Goal: Transaction & Acquisition: Purchase product/service

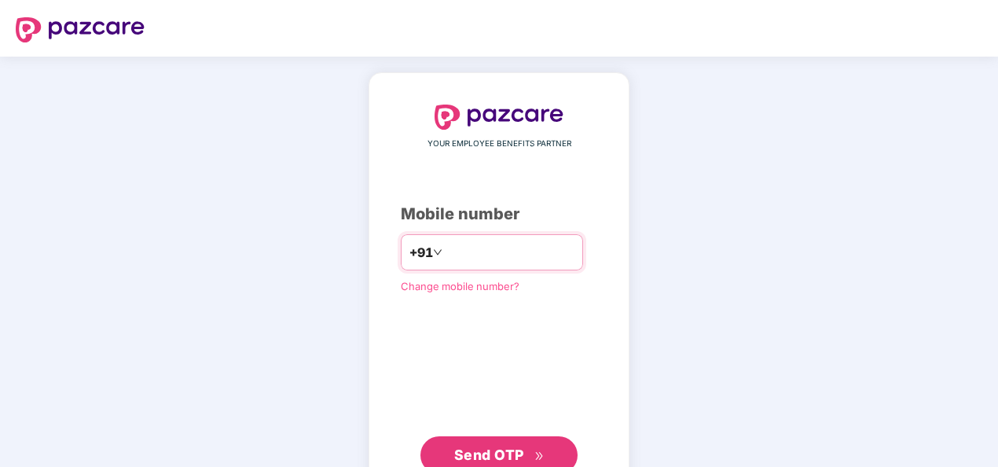
click at [516, 247] on input "number" at bounding box center [510, 252] width 129 height 25
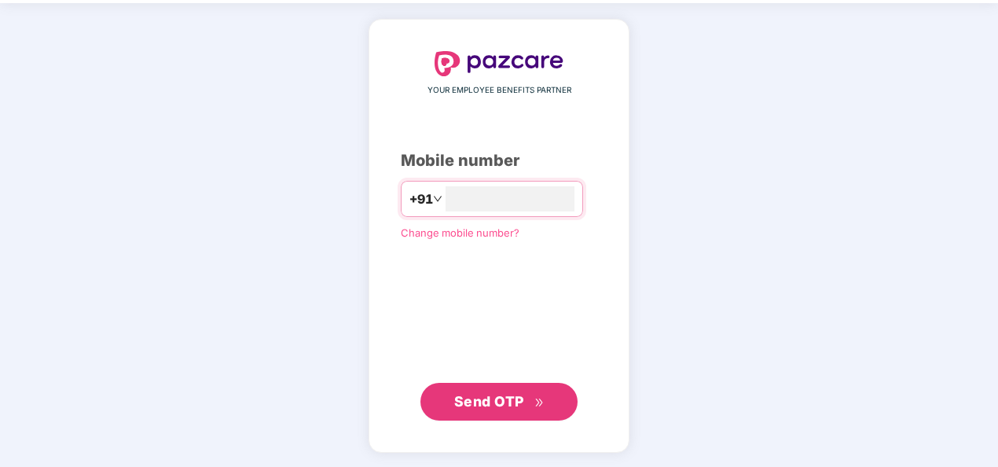
type input "**********"
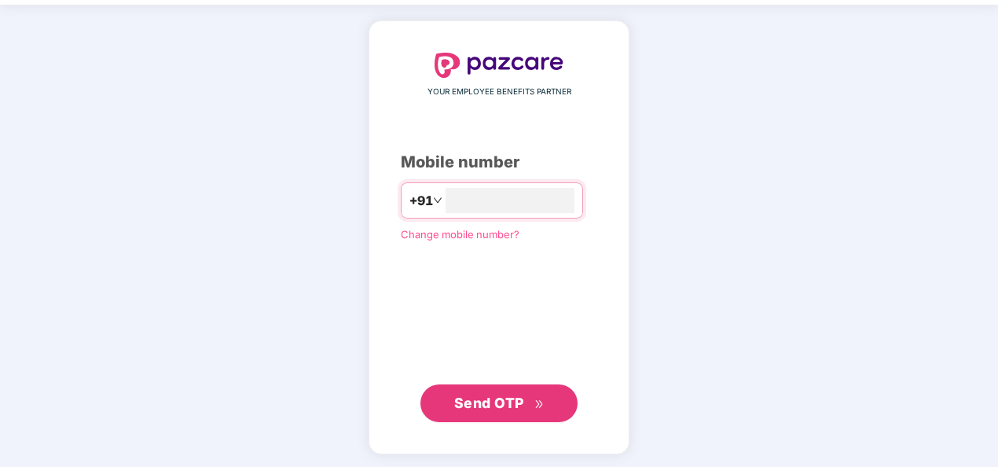
click at [509, 402] on span "Send OTP" at bounding box center [489, 403] width 70 height 17
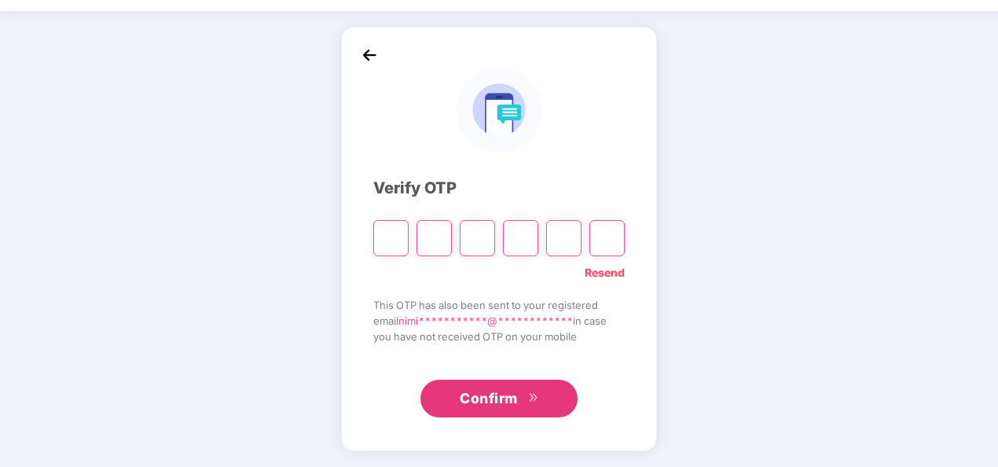
scroll to position [46, 0]
type input "*"
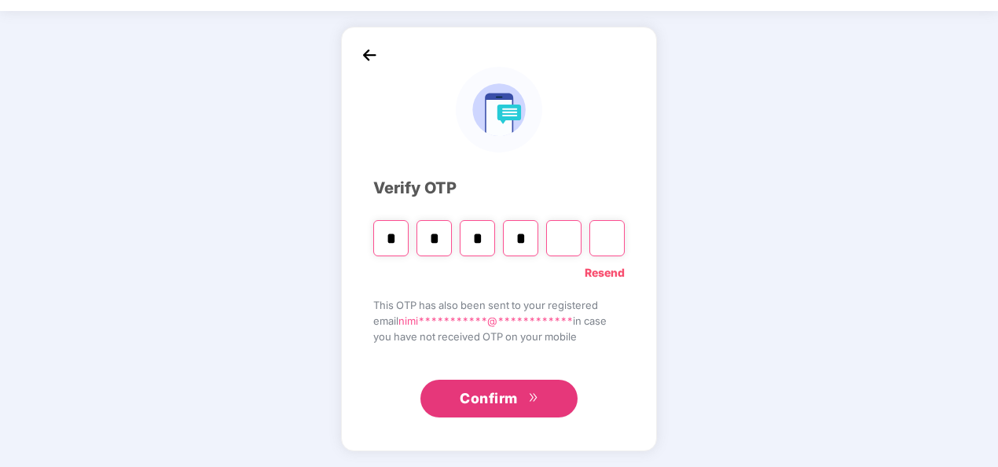
type input "*"
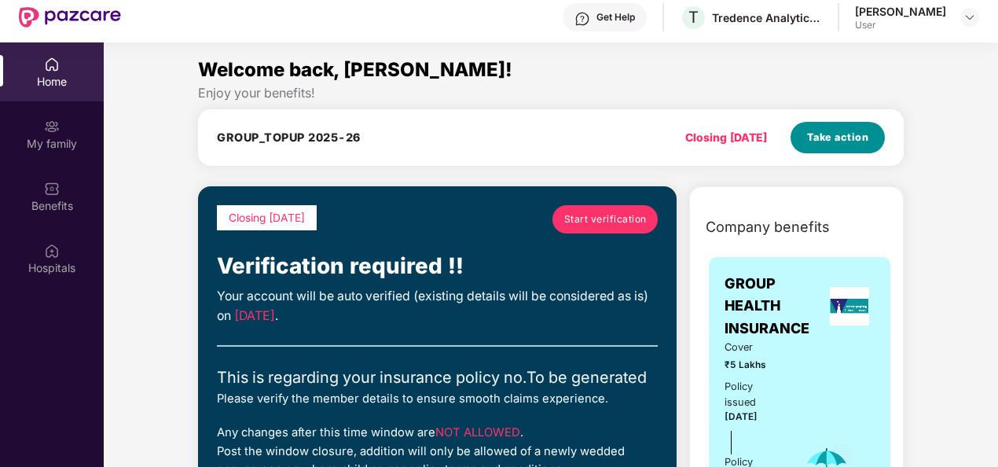
click at [839, 134] on span "Take action" at bounding box center [838, 138] width 62 height 16
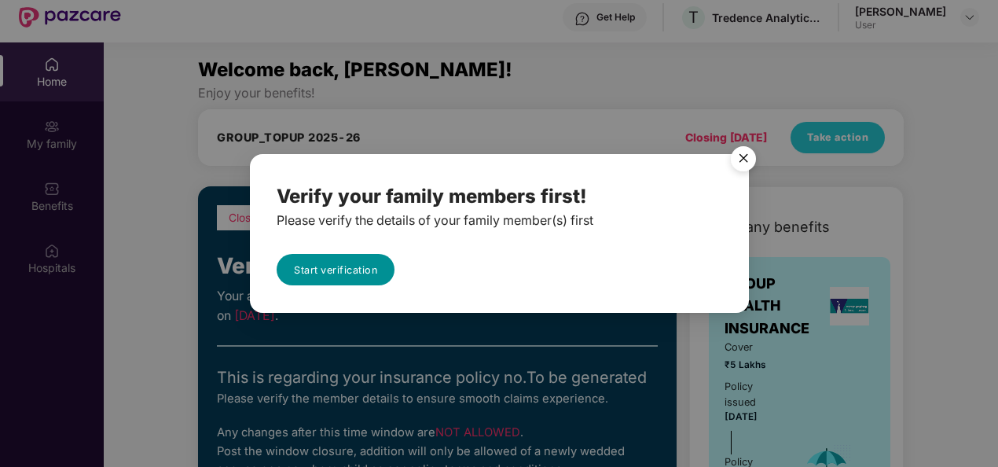
click at [354, 277] on link "Start verification" at bounding box center [336, 269] width 118 height 31
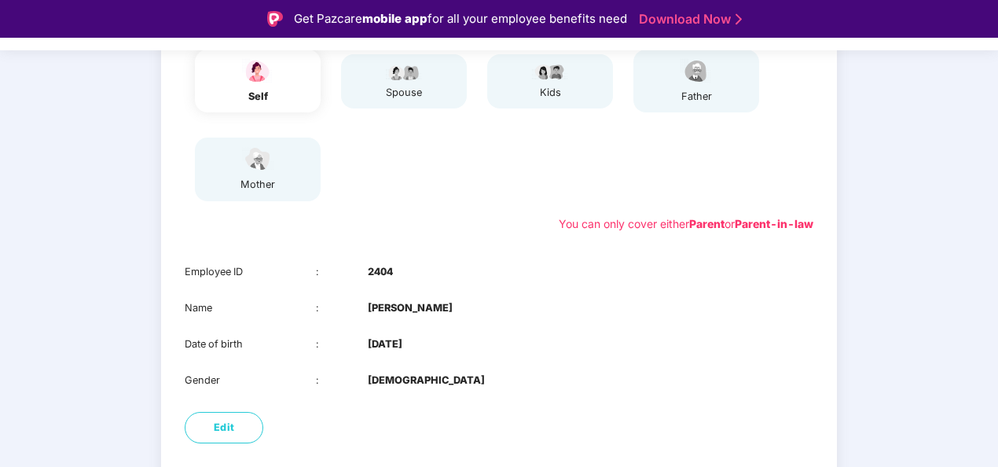
scroll to position [283, 0]
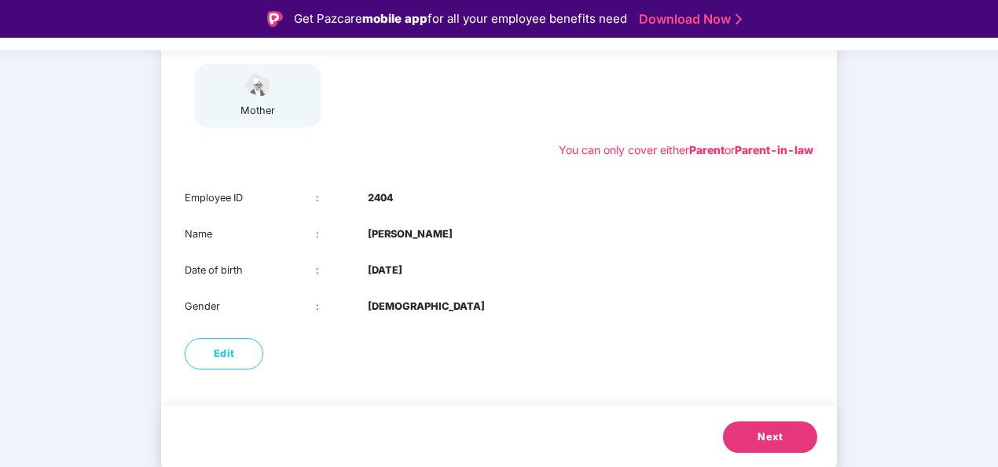
click at [733, 434] on button "Next" at bounding box center [770, 436] width 94 height 31
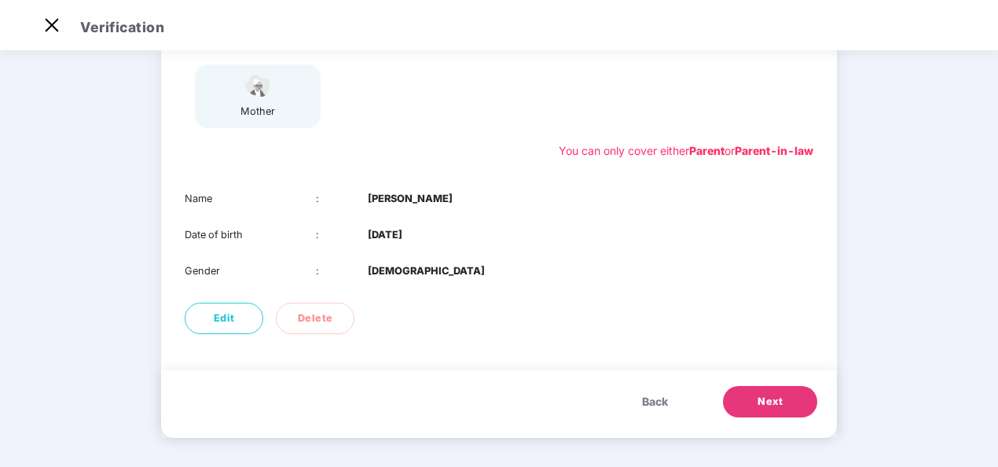
scroll to position [247, 0]
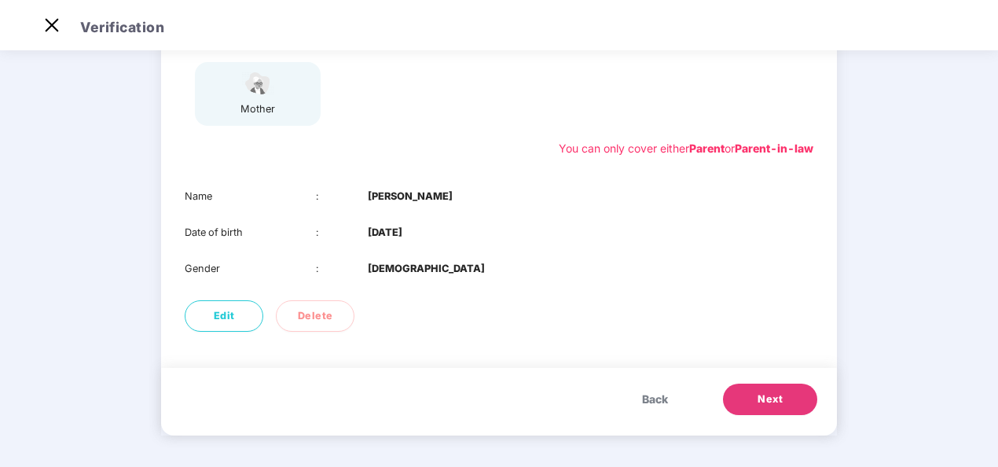
click at [742, 401] on button "Next" at bounding box center [770, 399] width 94 height 31
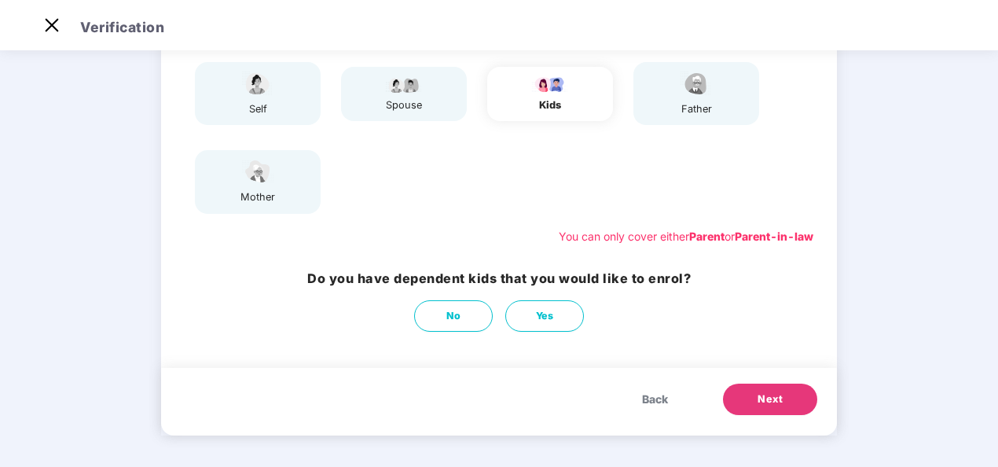
click at [742, 401] on button "Next" at bounding box center [770, 399] width 94 height 31
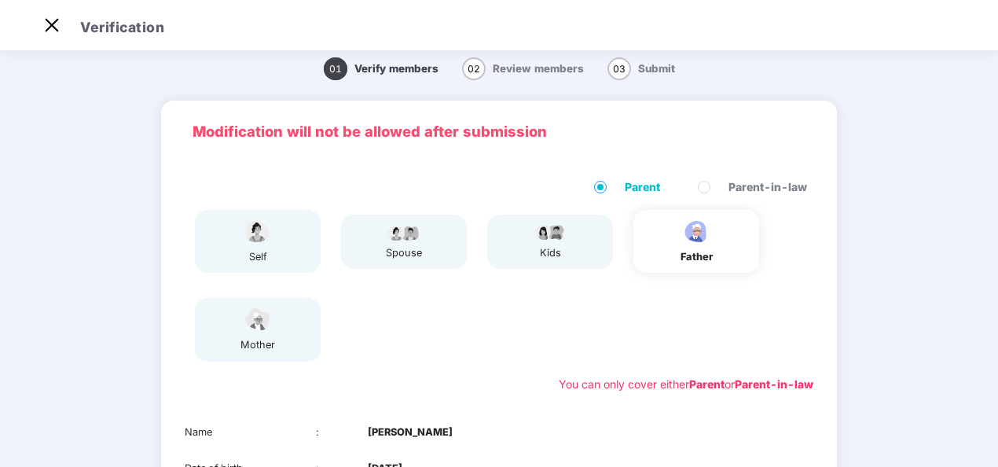
scroll to position [247, 0]
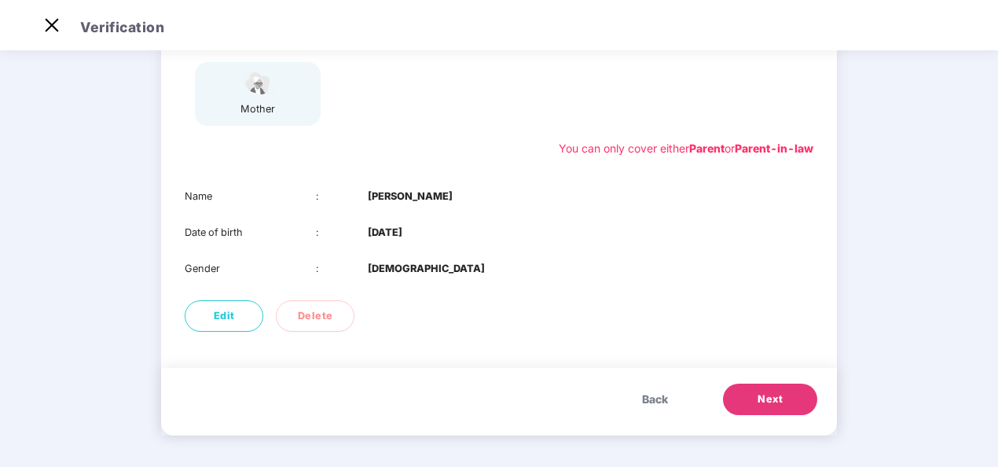
click at [751, 387] on button "Next" at bounding box center [770, 399] width 94 height 31
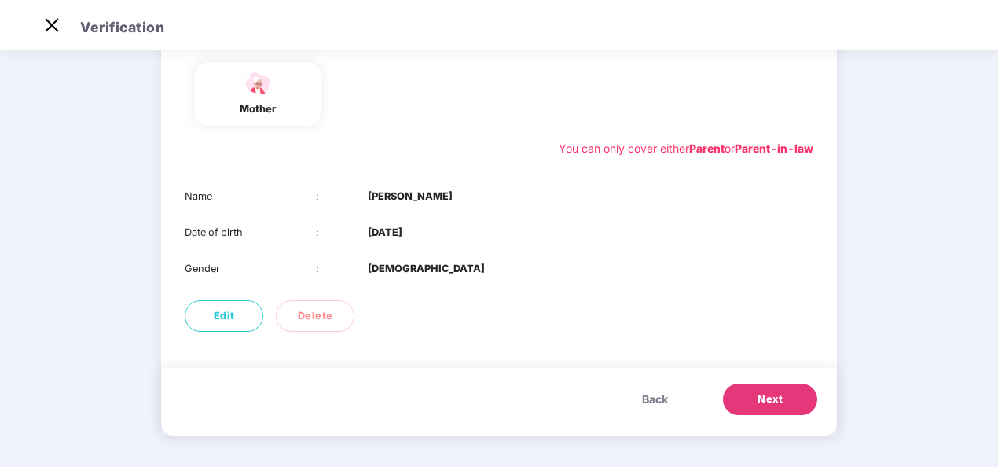
click at [741, 397] on button "Next" at bounding box center [770, 399] width 94 height 31
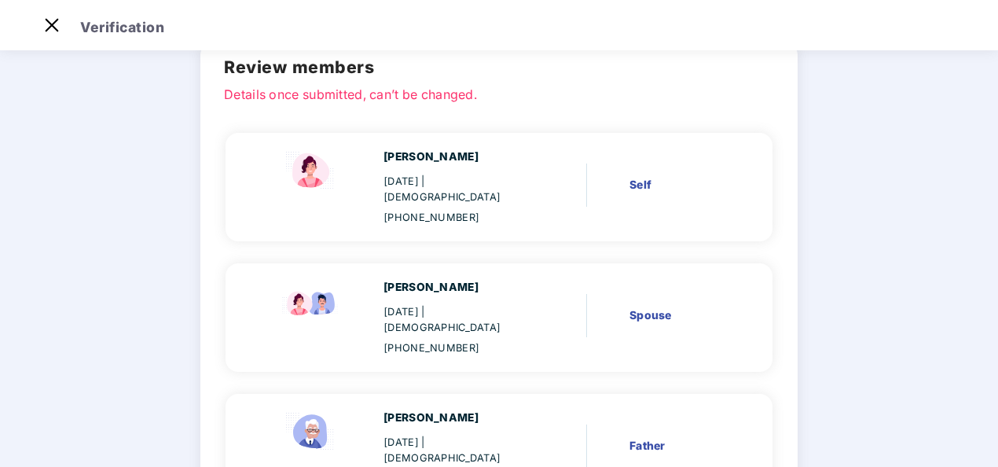
scroll to position [310, 0]
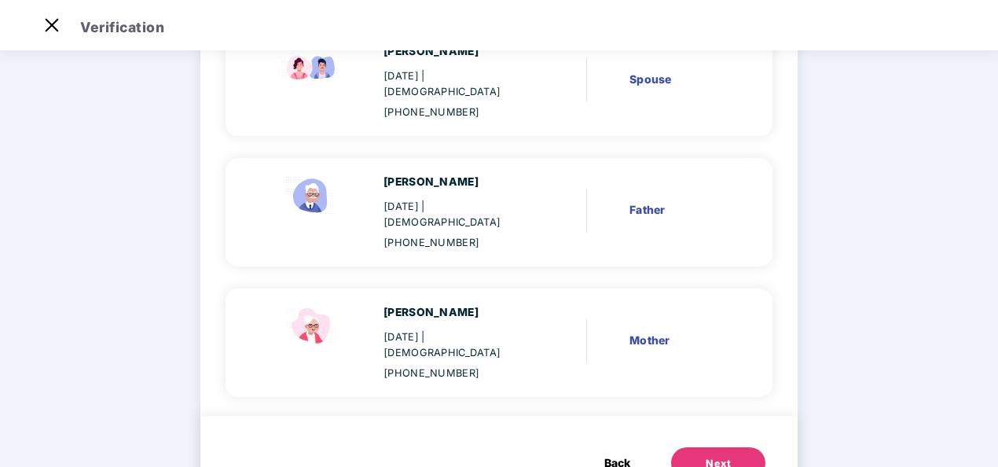
click at [733, 447] on button "Next" at bounding box center [718, 462] width 94 height 31
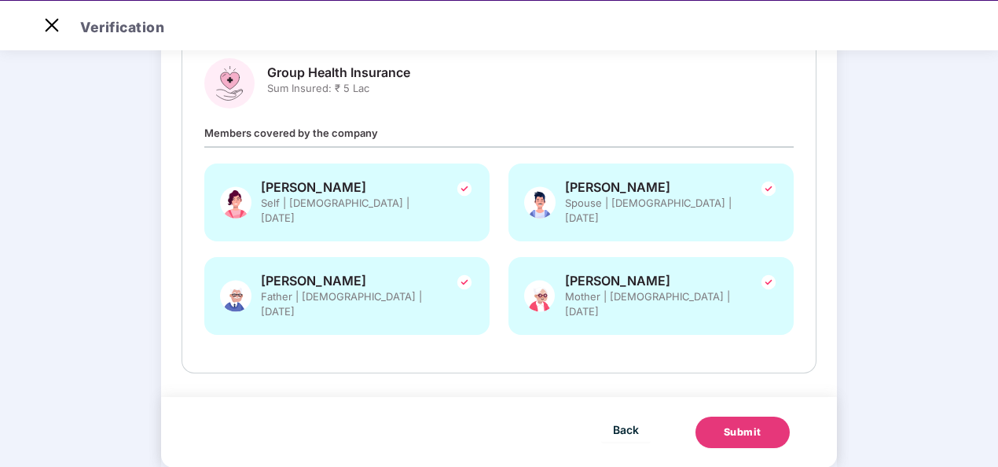
scroll to position [38, 0]
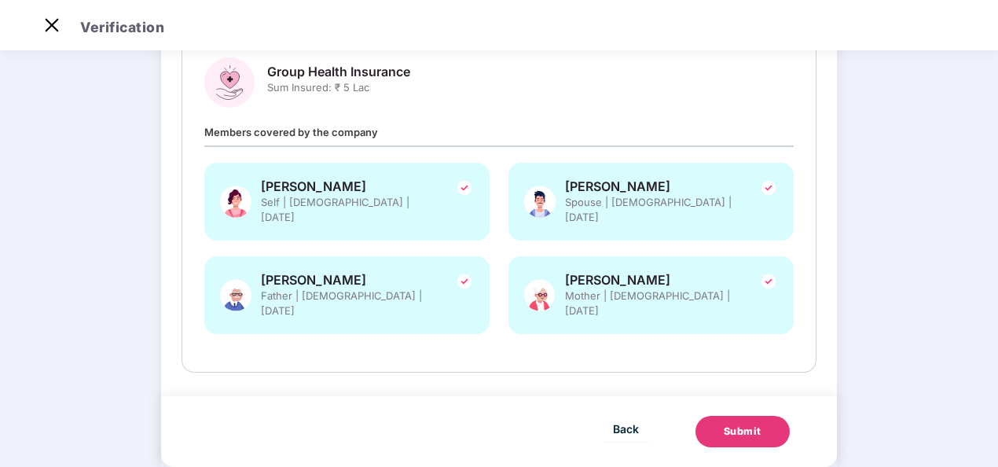
click at [715, 416] on button "Submit" at bounding box center [743, 431] width 94 height 31
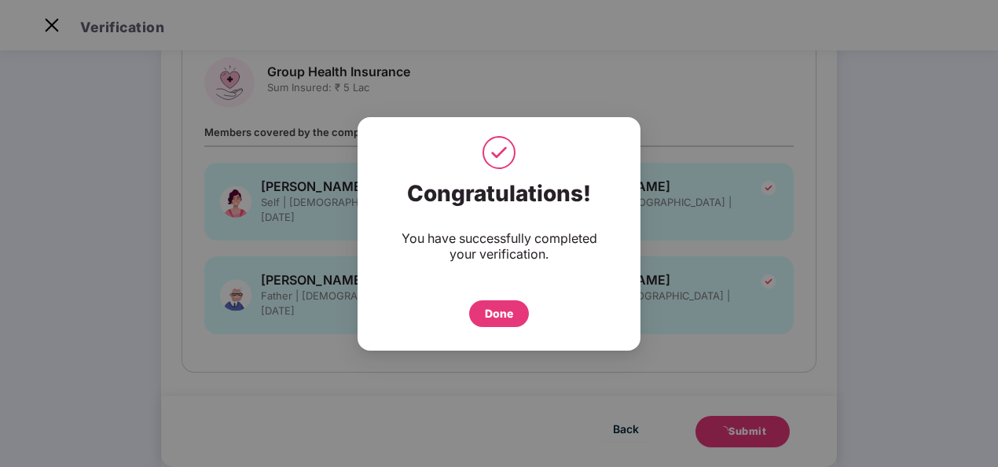
click at [486, 310] on div "Done" at bounding box center [499, 313] width 28 height 17
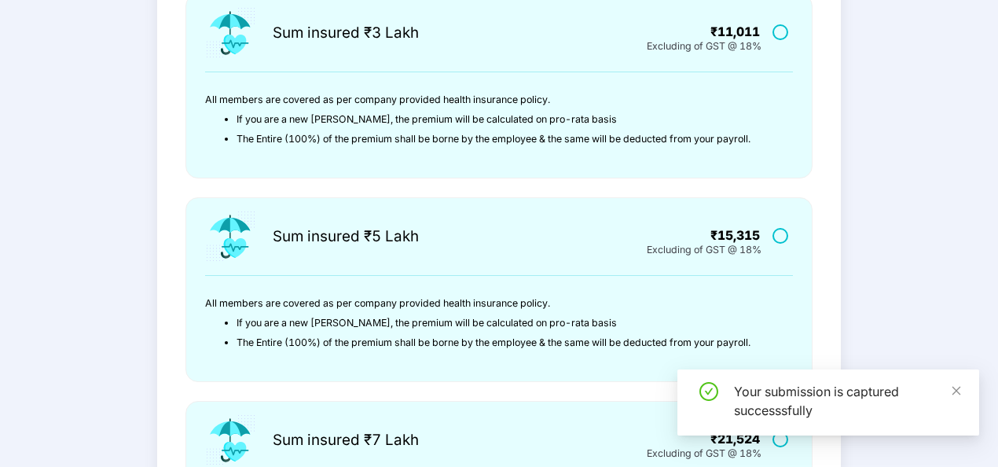
scroll to position [0, 0]
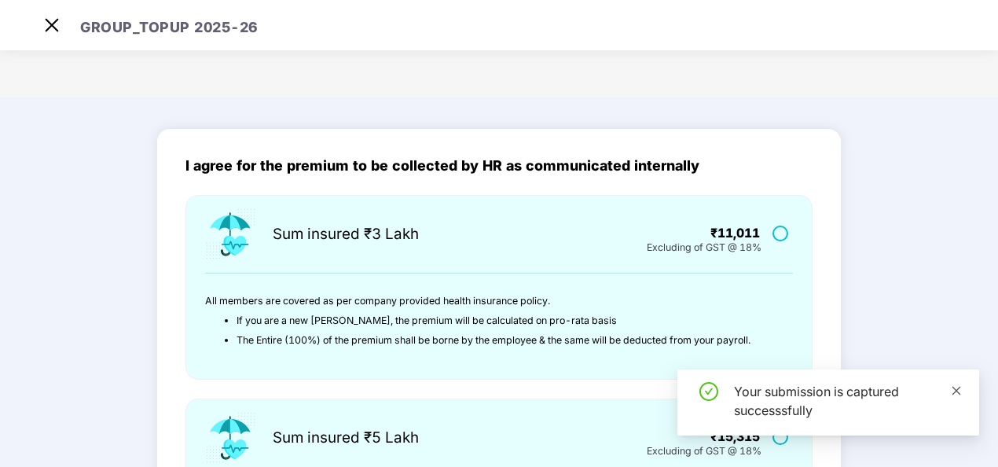
click at [956, 392] on icon "close" at bounding box center [956, 390] width 11 height 11
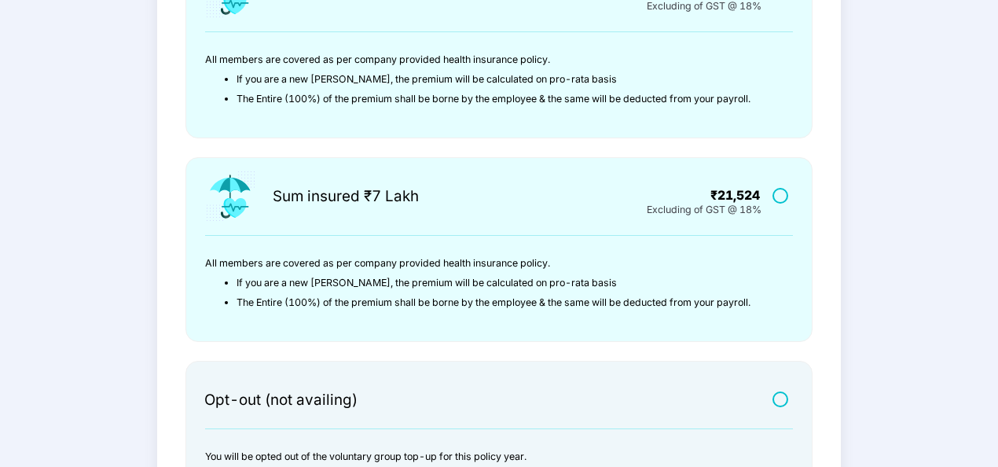
scroll to position [567, 0]
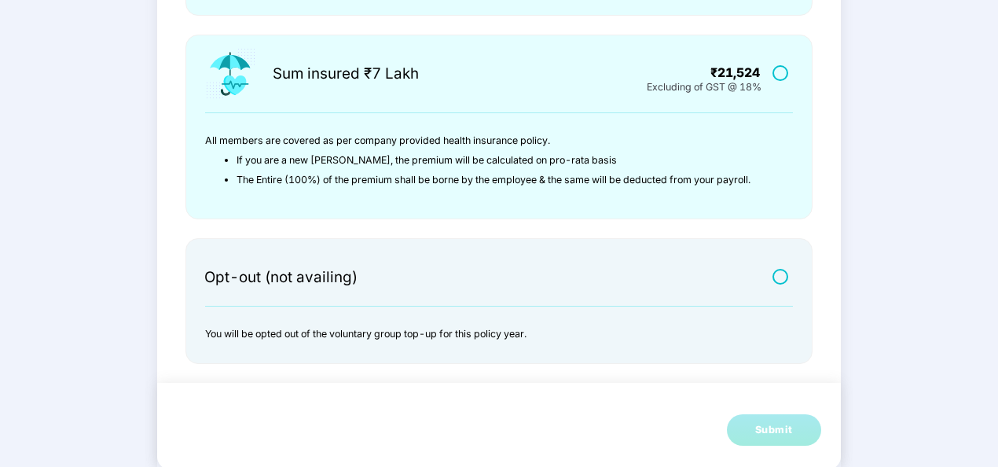
click at [778, 280] on label at bounding box center [783, 276] width 20 height 13
click at [780, 424] on div "Submit" at bounding box center [774, 430] width 38 height 16
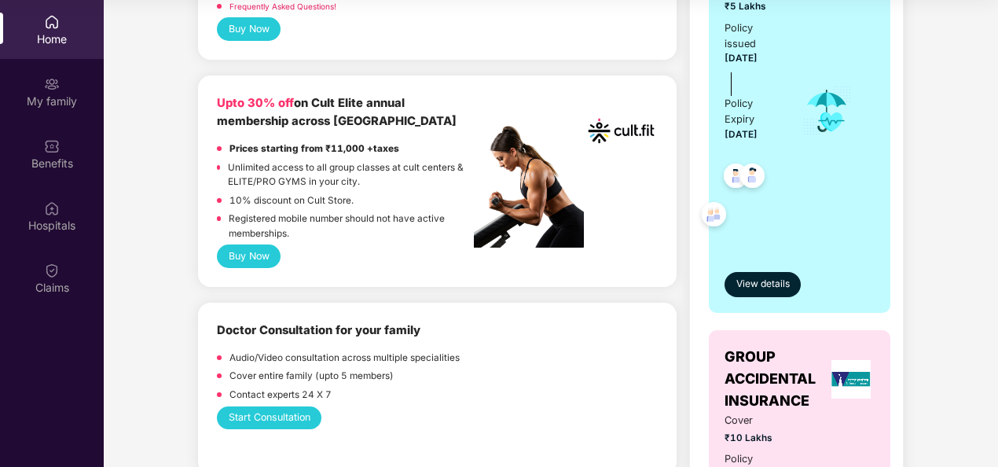
scroll to position [550, 0]
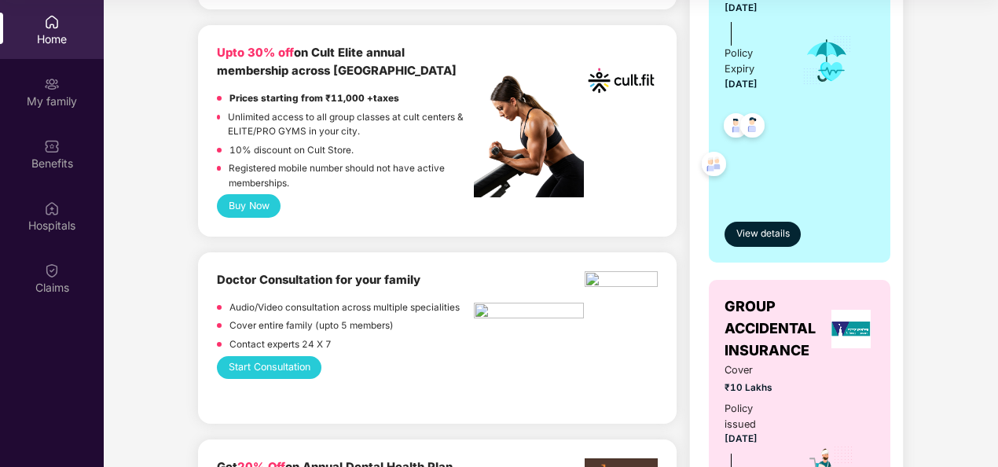
click at [259, 200] on button "Buy Now" at bounding box center [249, 205] width 64 height 23
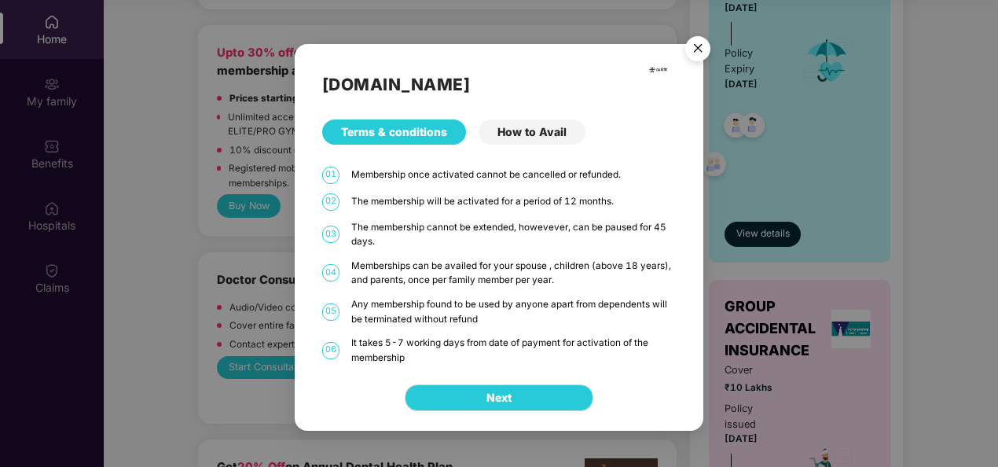
click at [508, 133] on div "How to Avail" at bounding box center [532, 131] width 107 height 25
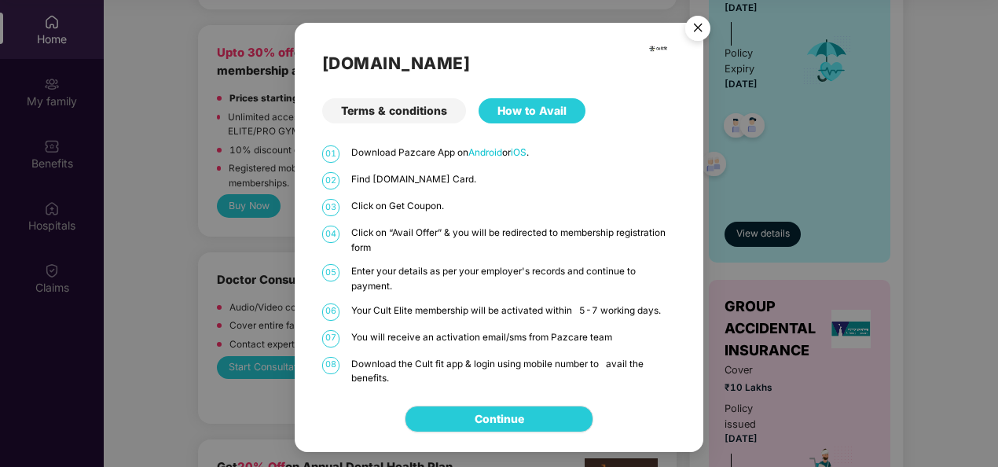
click at [397, 112] on div "Terms & conditions" at bounding box center [394, 110] width 144 height 25
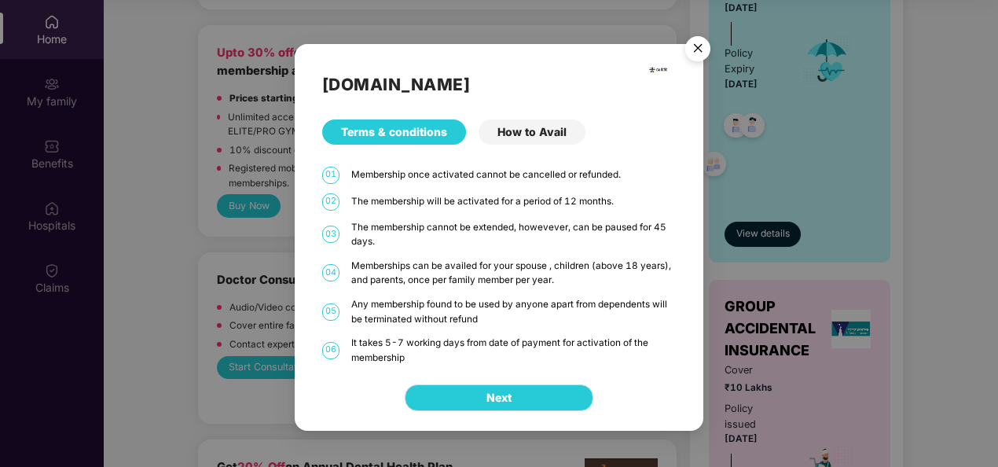
click at [705, 57] on img "Close" at bounding box center [698, 51] width 44 height 44
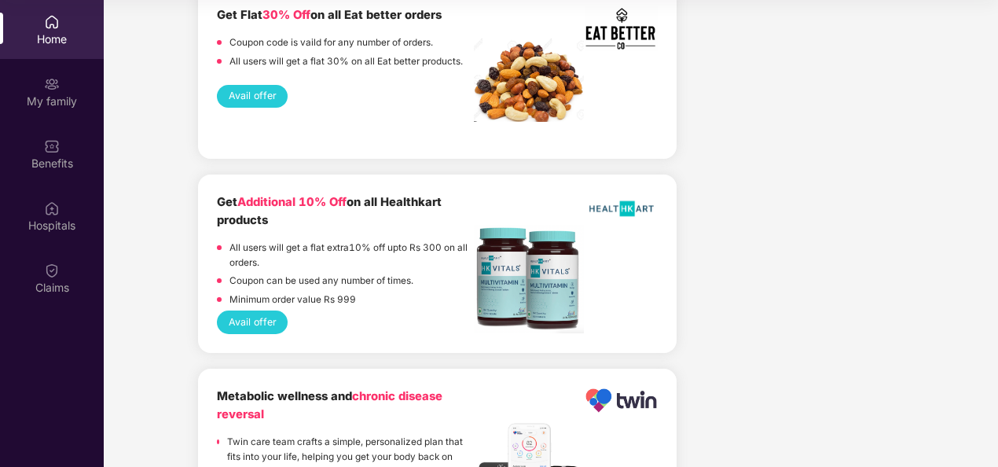
scroll to position [3065, 0]
